Goal: Information Seeking & Learning: Check status

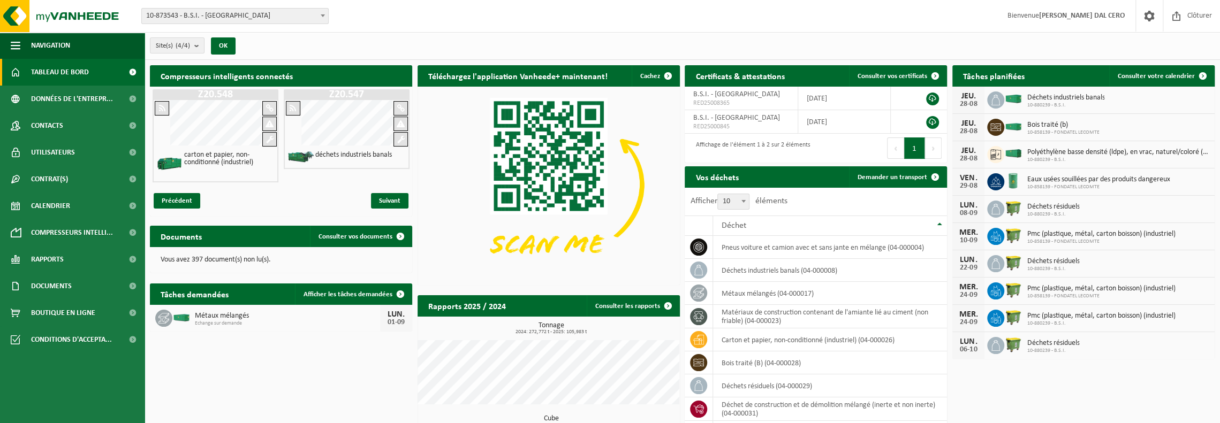
click at [256, 17] on span "10-873543 - B.S.I. - [GEOGRAPHIC_DATA]" at bounding box center [235, 16] width 186 height 15
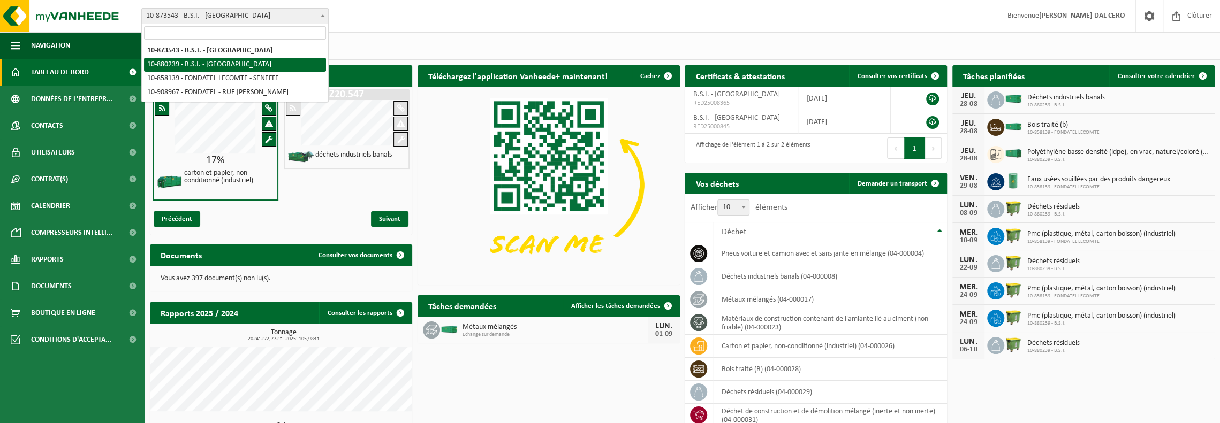
select select "109272"
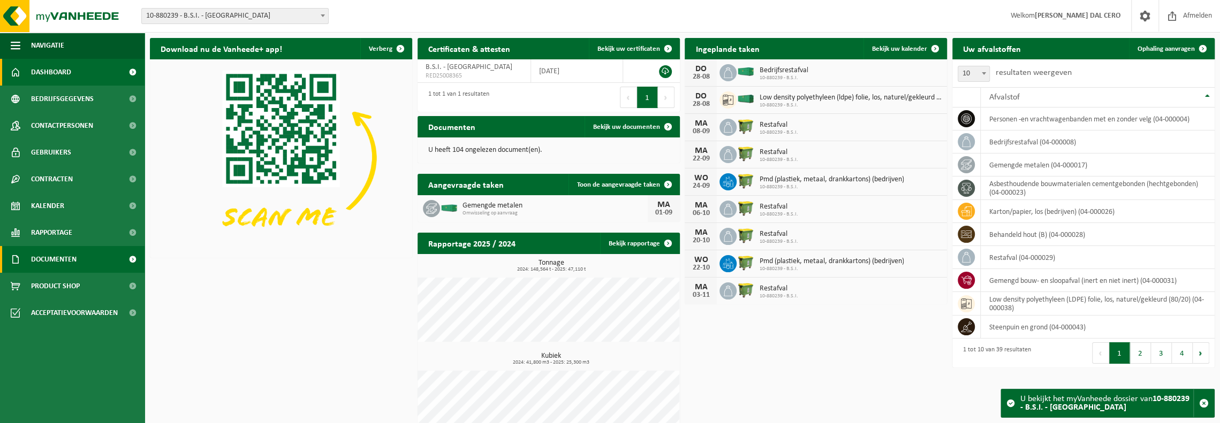
click at [58, 262] on span "Documenten" at bounding box center [53, 259] width 45 height 27
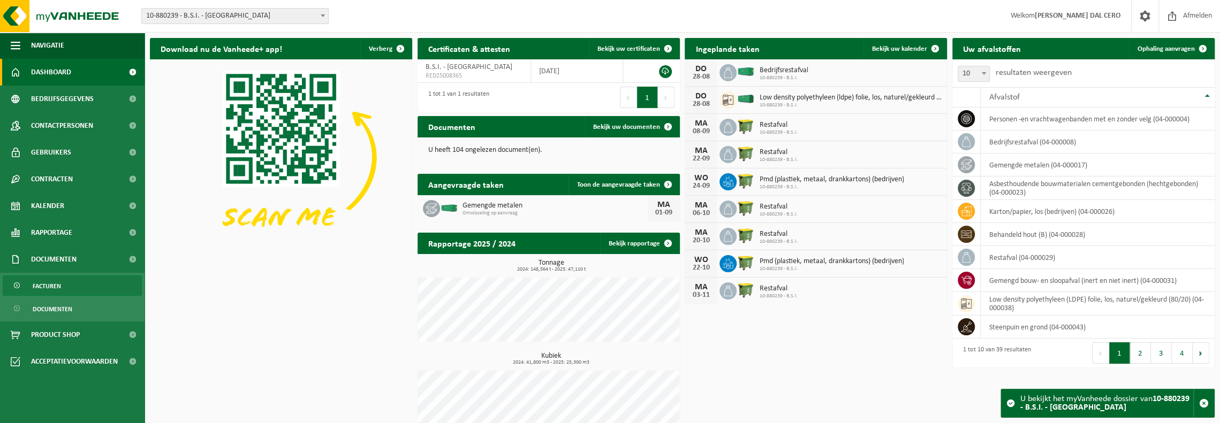
click at [57, 290] on span "Facturen" at bounding box center [47, 286] width 28 height 20
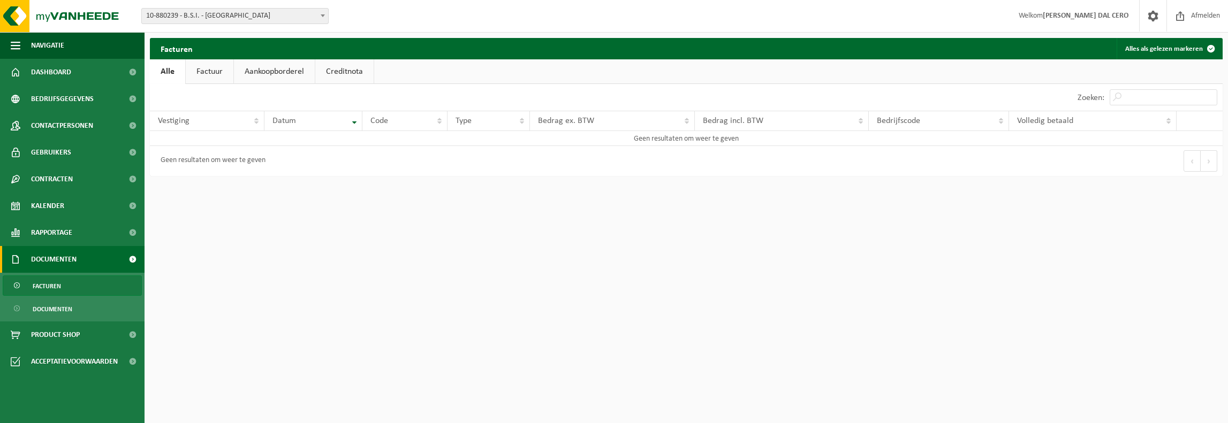
click at [213, 74] on link "Factuur" at bounding box center [210, 71] width 48 height 25
click at [1165, 50] on button "Alles als gelezen markeren" at bounding box center [1168, 48] width 105 height 21
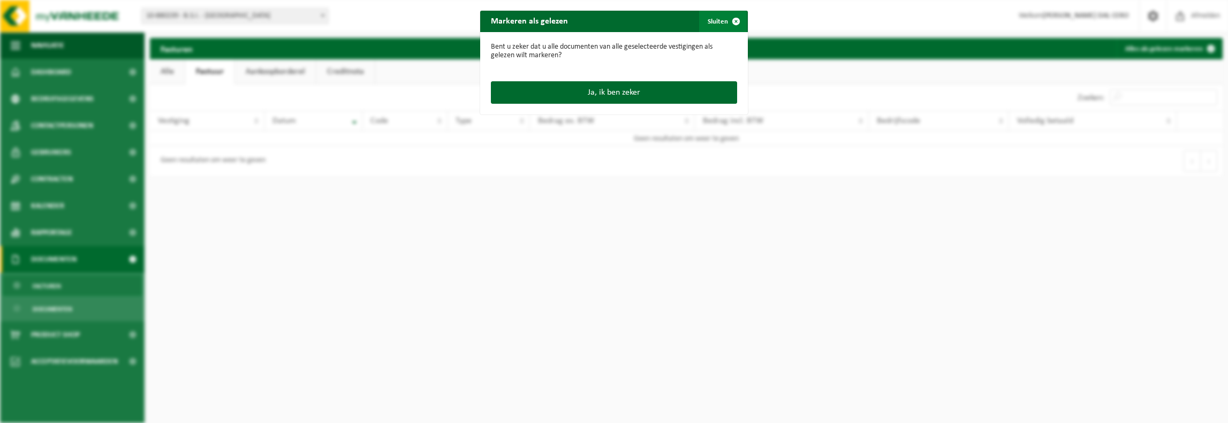
click at [720, 17] on button "Sluiten" at bounding box center [723, 21] width 48 height 21
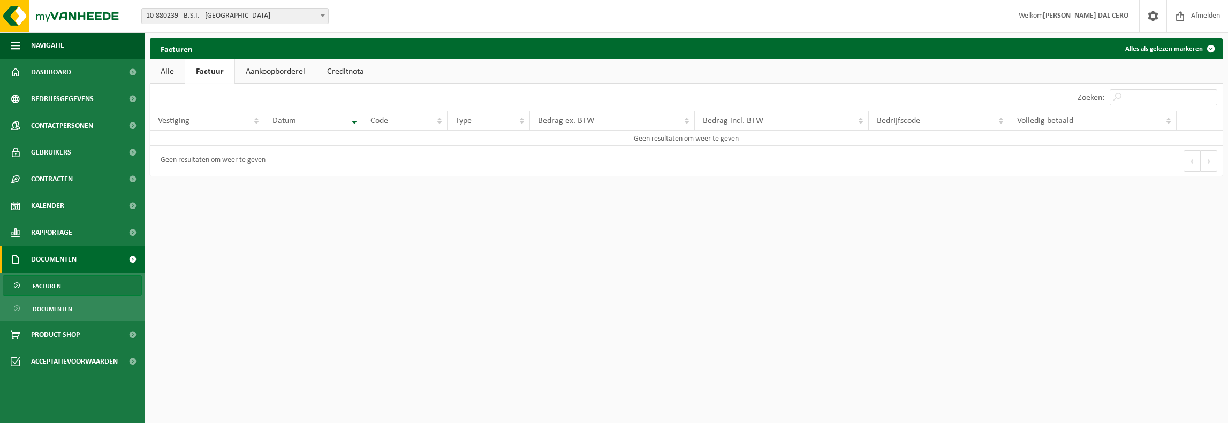
click at [266, 60] on link "Aankoopborderel" at bounding box center [275, 71] width 81 height 25
click at [349, 73] on link "Creditnota" at bounding box center [349, 71] width 58 height 25
click at [264, 18] on span "10-880239 - B.S.I. - [GEOGRAPHIC_DATA]" at bounding box center [235, 16] width 186 height 15
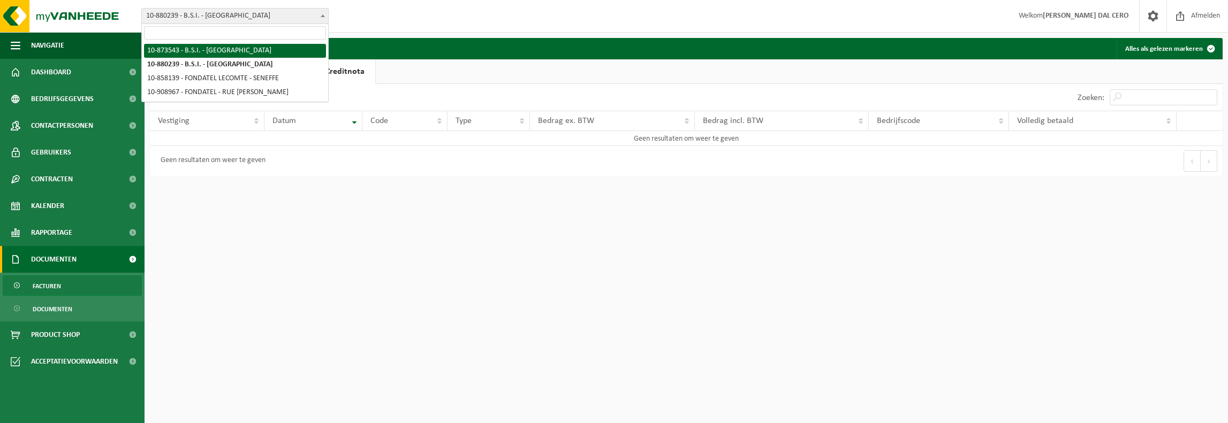
select select "106238"
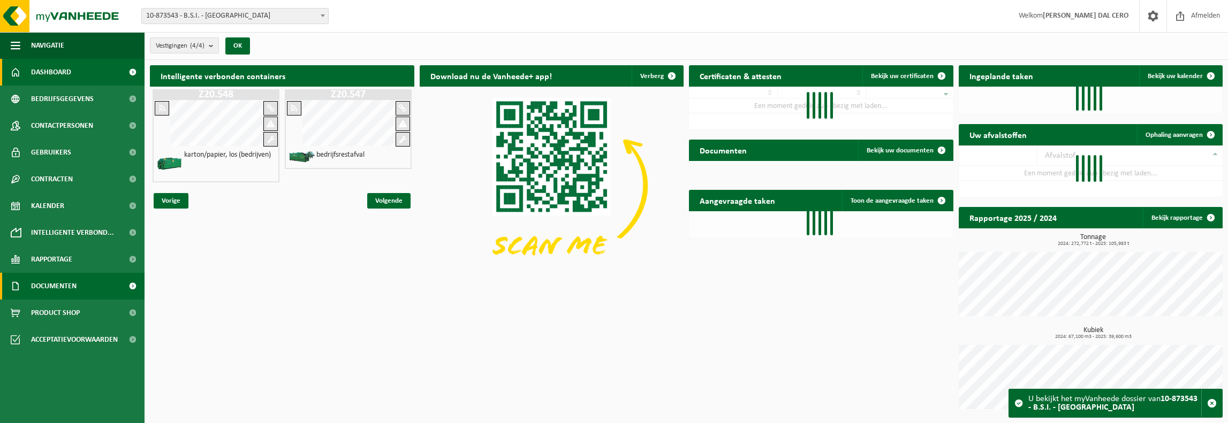
click at [65, 287] on span "Documenten" at bounding box center [53, 286] width 45 height 27
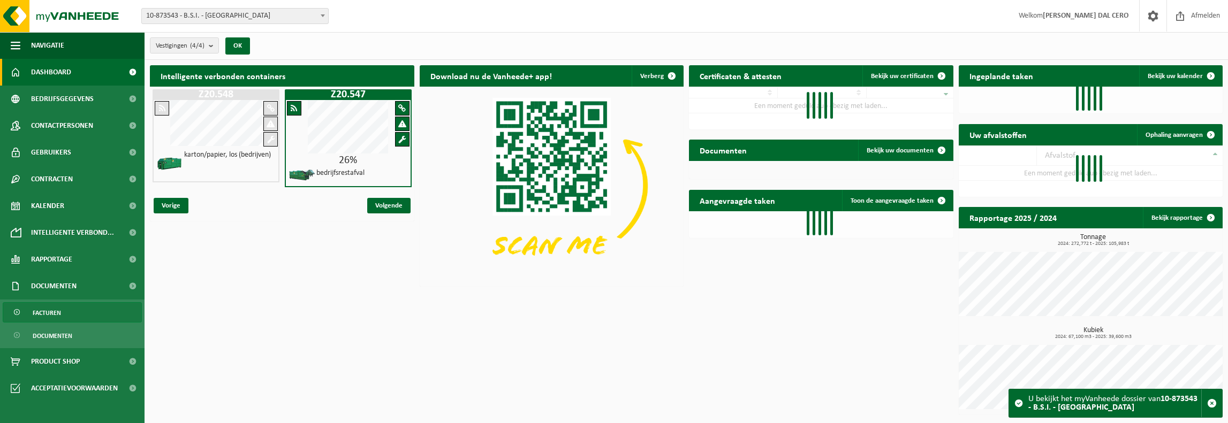
click at [63, 312] on link "Facturen" at bounding box center [72, 312] width 139 height 20
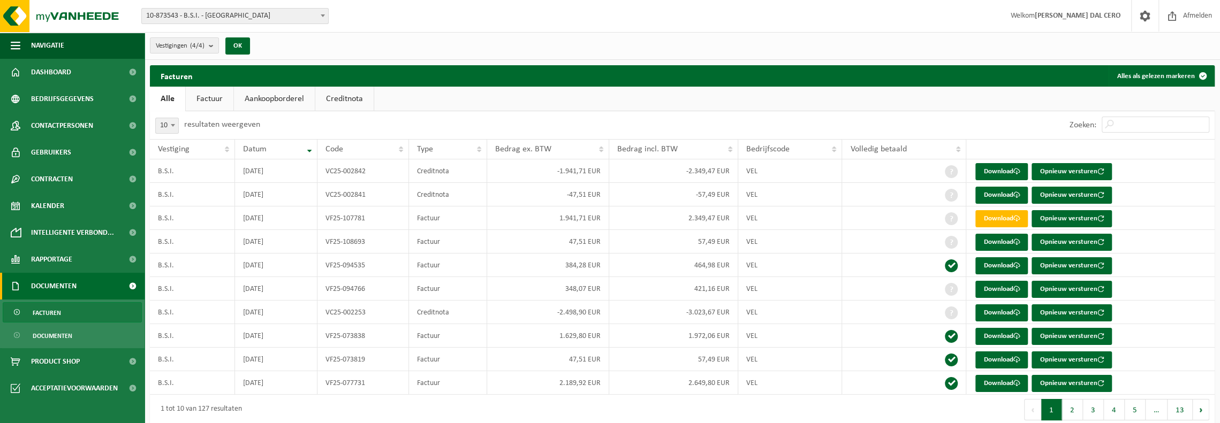
click at [242, 19] on span "10-873543 - B.S.I. - [GEOGRAPHIC_DATA]" at bounding box center [235, 16] width 186 height 15
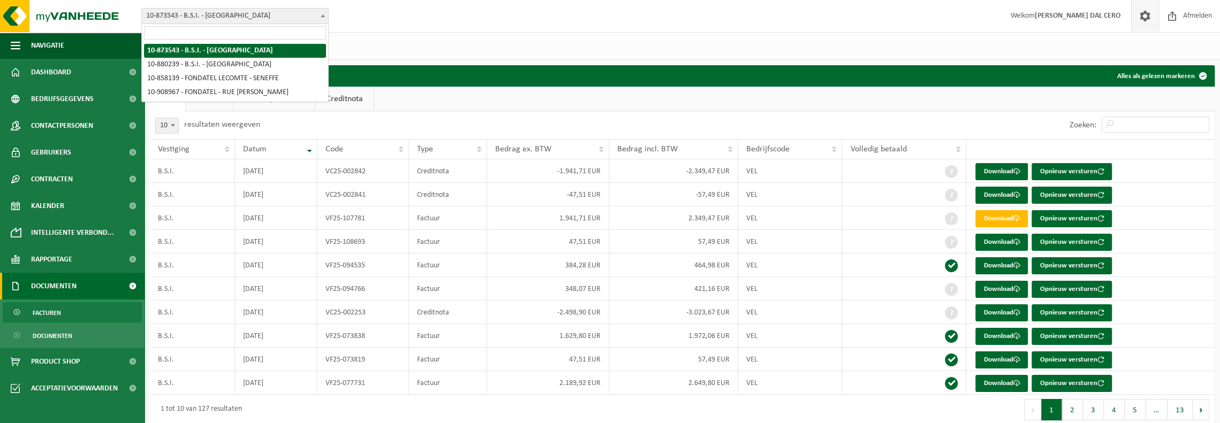
click at [1149, 12] on span at bounding box center [1145, 16] width 16 height 32
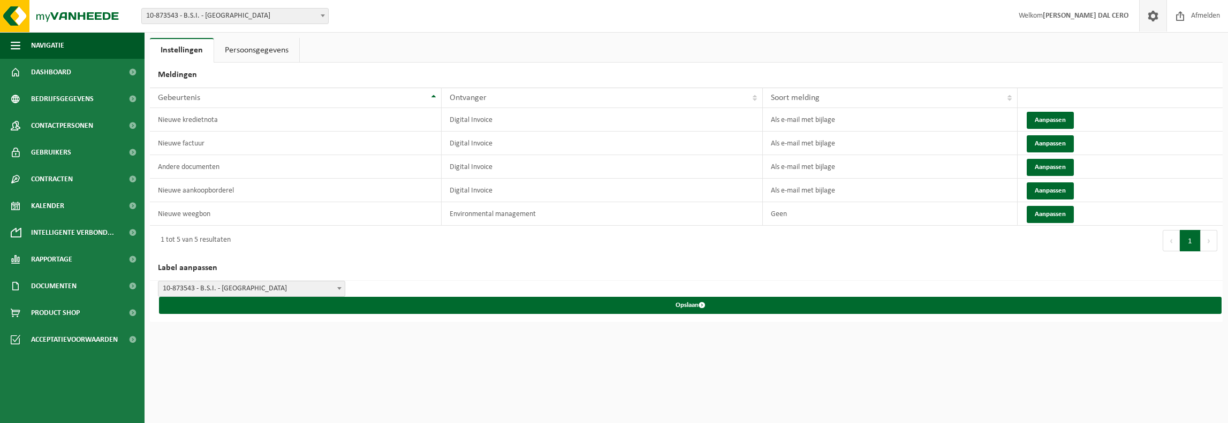
click at [258, 283] on span "10-873543 - B.S.I. - [GEOGRAPHIC_DATA]" at bounding box center [251, 289] width 186 height 15
